Goal: Information Seeking & Learning: Learn about a topic

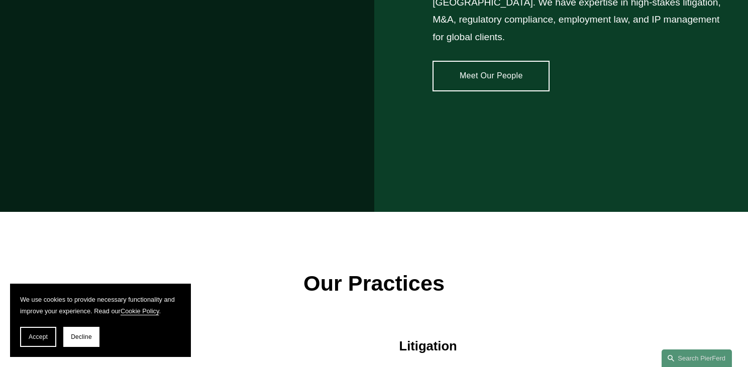
scroll to position [754, 0]
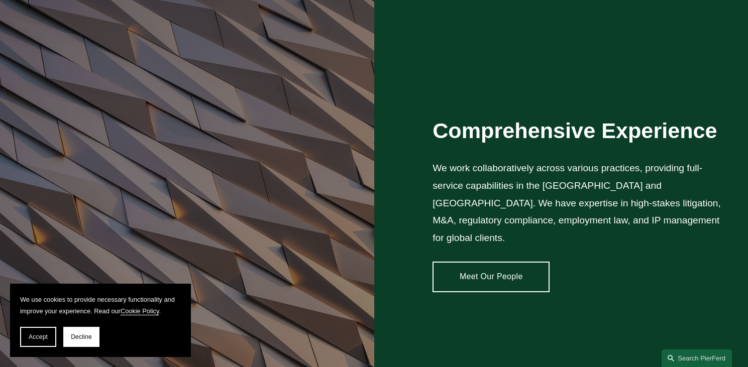
click at [517, 267] on link "Meet Our People" at bounding box center [491, 277] width 117 height 30
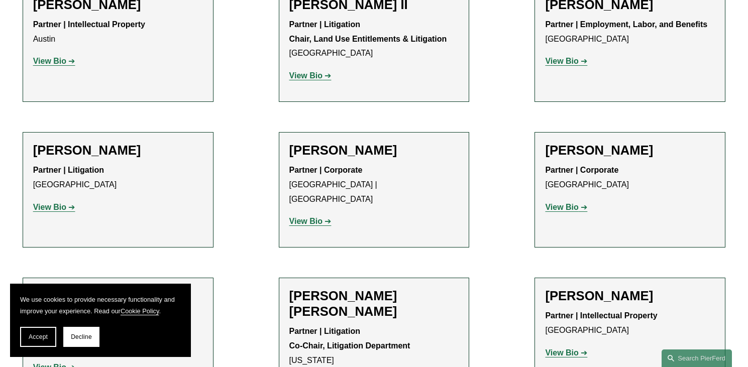
scroll to position [1256, 0]
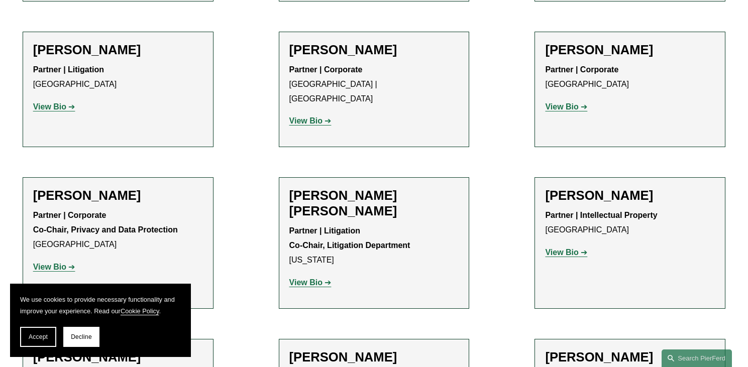
click at [62, 102] on strong "View Bio" at bounding box center [49, 106] width 33 height 9
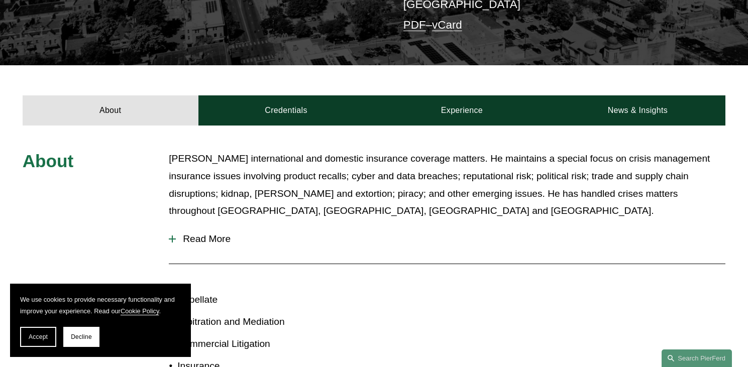
scroll to position [402, 0]
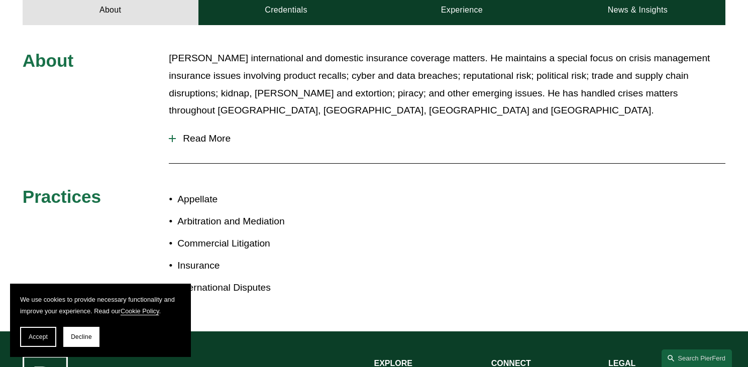
click at [174, 138] on div at bounding box center [172, 138] width 7 height 1
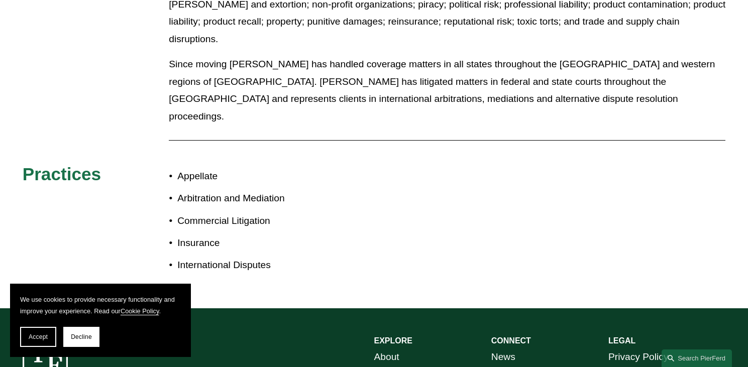
scroll to position [1028, 0]
